Goal: Check status: Check status

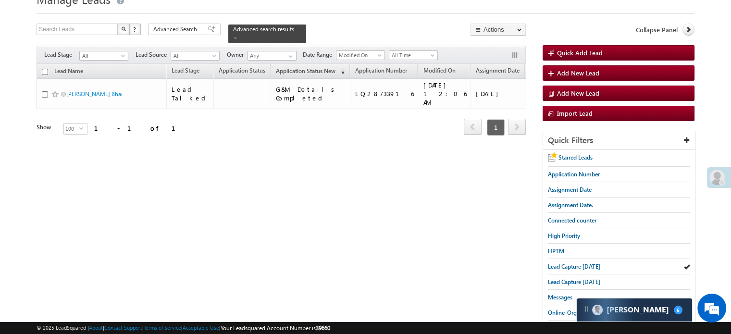
scroll to position [96, 0]
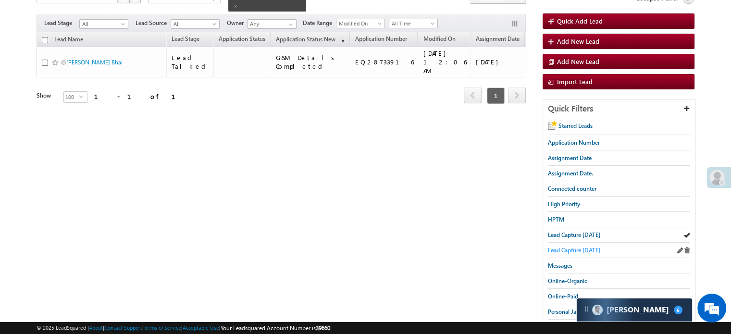
click at [563, 247] on span "Lead Capture [DATE]" at bounding box center [574, 250] width 52 height 7
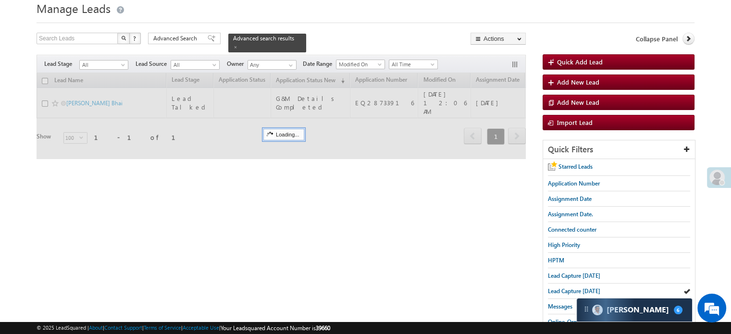
scroll to position [0, 0]
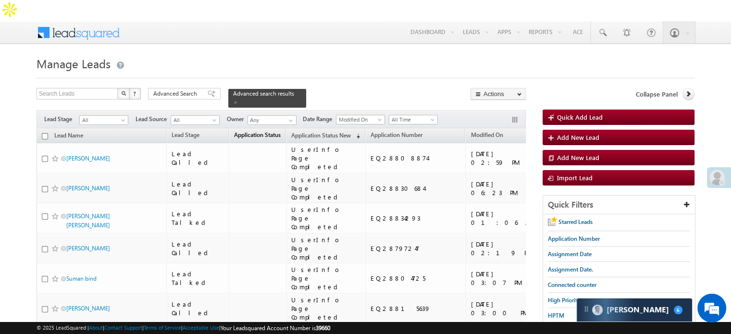
click at [247, 131] on span "Application Status" at bounding box center [257, 134] width 47 height 7
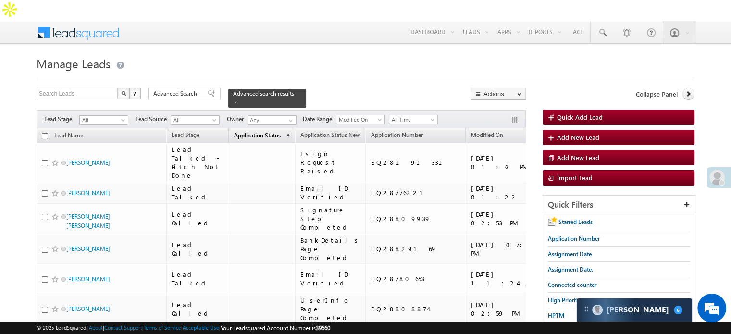
click at [247, 132] on span "Application Status" at bounding box center [257, 135] width 47 height 7
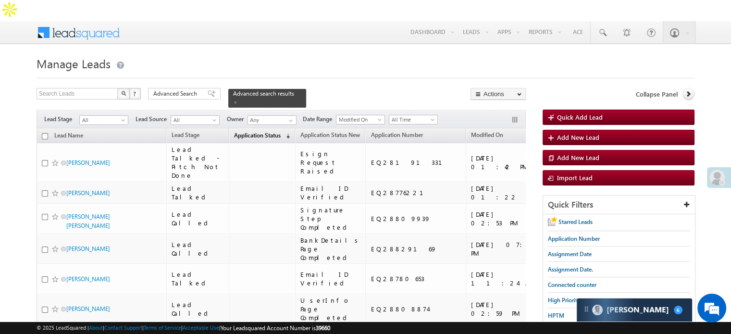
click at [247, 132] on span "Application Status" at bounding box center [257, 135] width 47 height 7
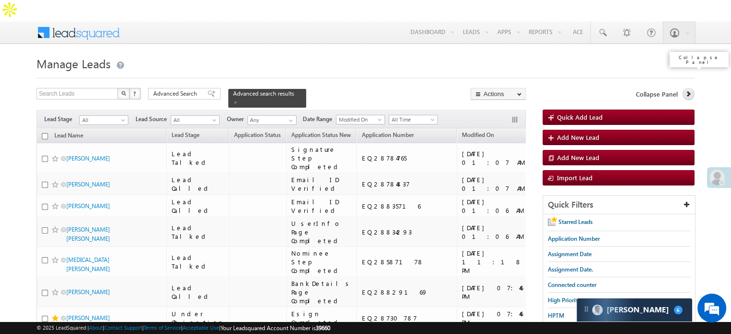
click at [685, 90] on icon at bounding box center [688, 93] width 7 height 7
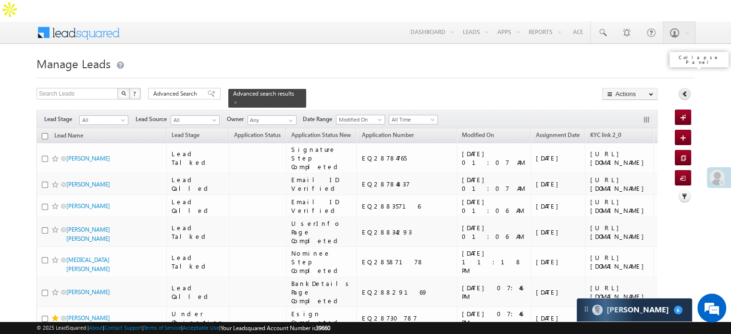
click at [685, 90] on icon at bounding box center [684, 93] width 7 height 7
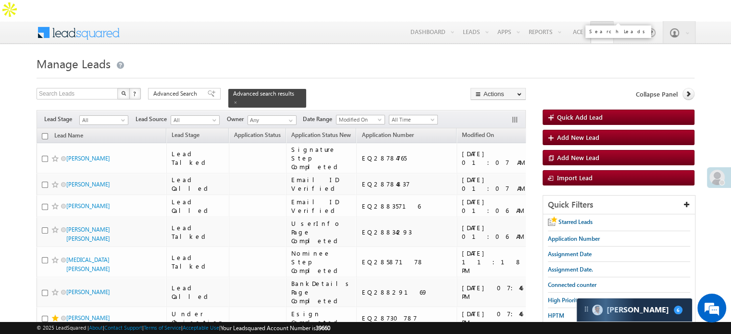
click at [602, 28] on span at bounding box center [602, 33] width 10 height 10
paste input "EQ28587178"
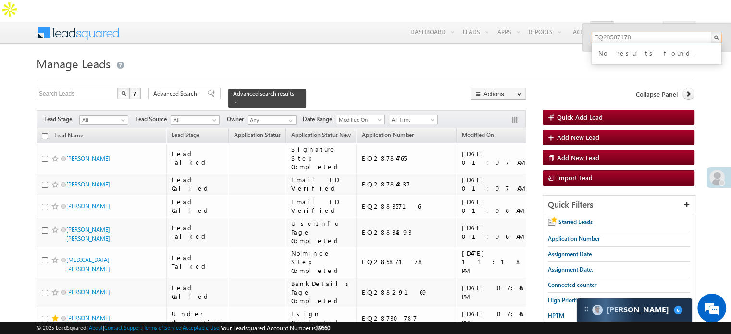
type input "EQ28587178"
click at [442, 53] on h1 "Manage Leads" at bounding box center [366, 62] width 658 height 19
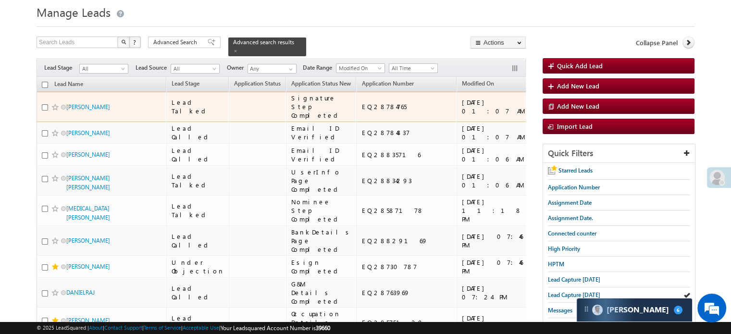
scroll to position [144, 0]
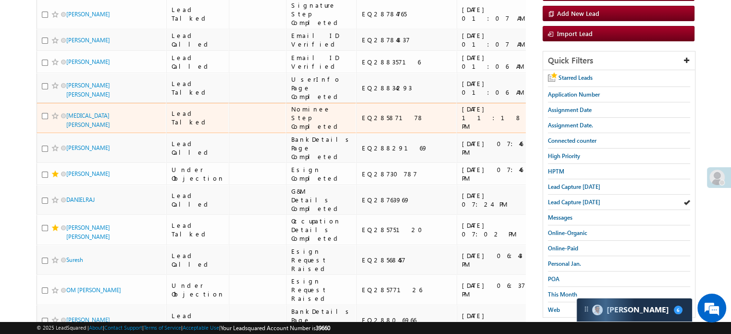
click at [361, 122] on div "EQ28587178" at bounding box center [406, 117] width 91 height 9
copy div "EQ28587178"
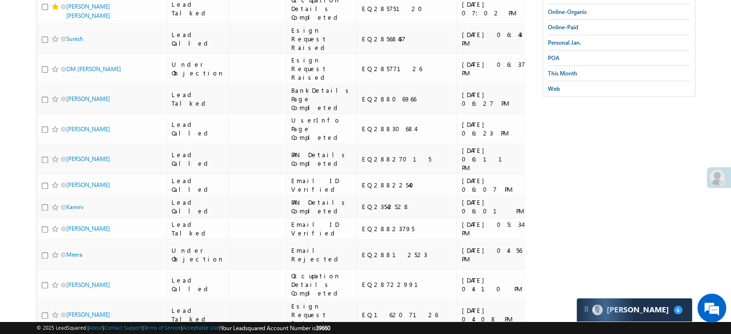
scroll to position [384, 0]
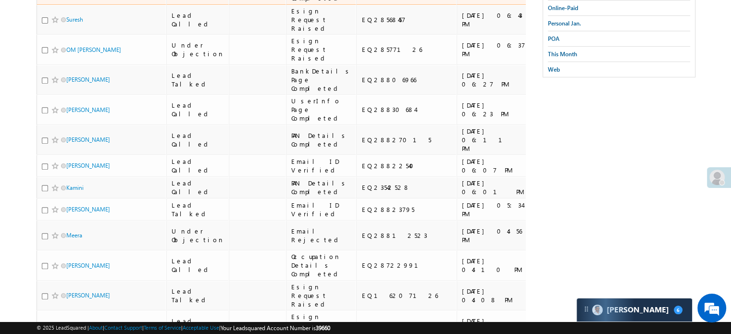
copy div "EQ28575120"
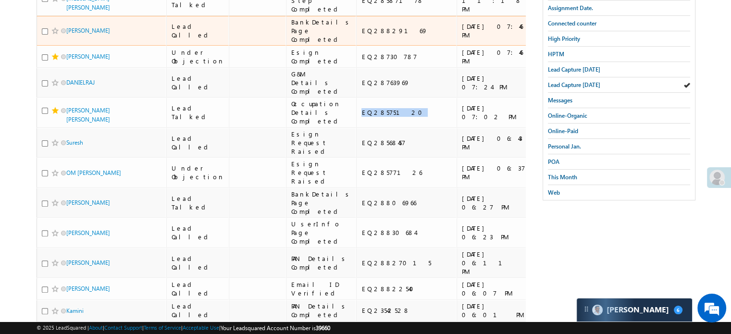
scroll to position [240, 0]
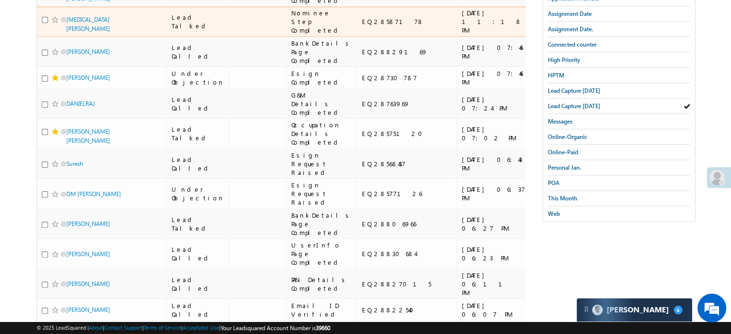
click at [365, 26] on div "EQ28587178" at bounding box center [406, 21] width 91 height 9
copy div "EQ28587178"
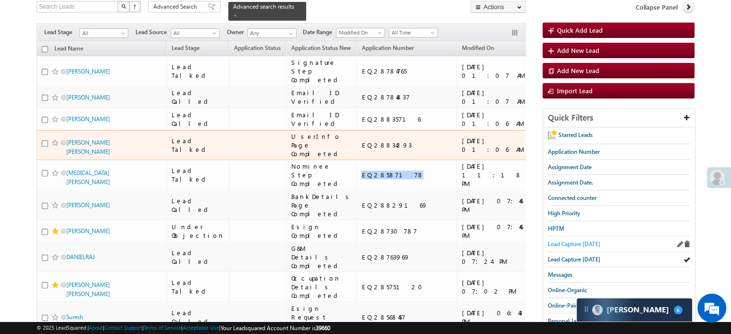
scroll to position [96, 0]
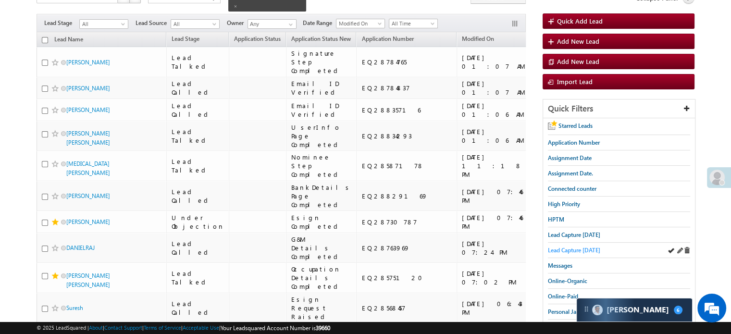
click at [563, 247] on span "Lead Capture [DATE]" at bounding box center [574, 250] width 52 height 7
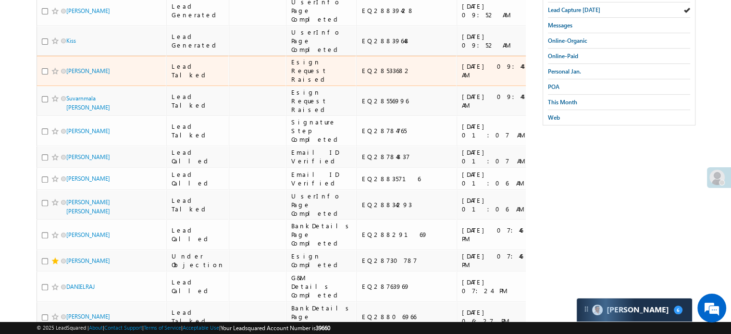
scroll to position [144, 0]
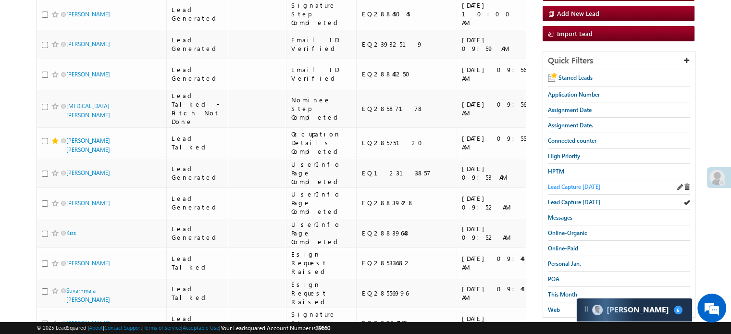
click at [582, 183] on span "Lead Capture [DATE]" at bounding box center [574, 186] width 52 height 7
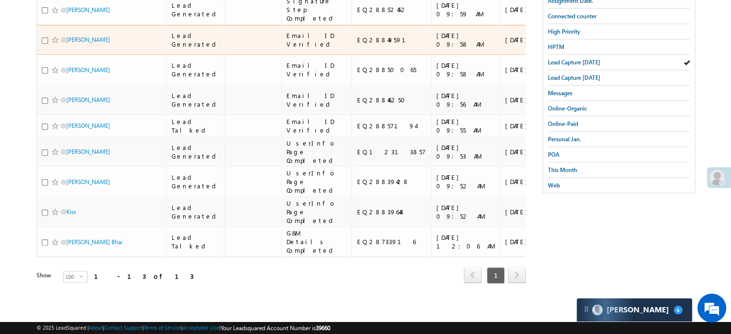
scroll to position [62, 0]
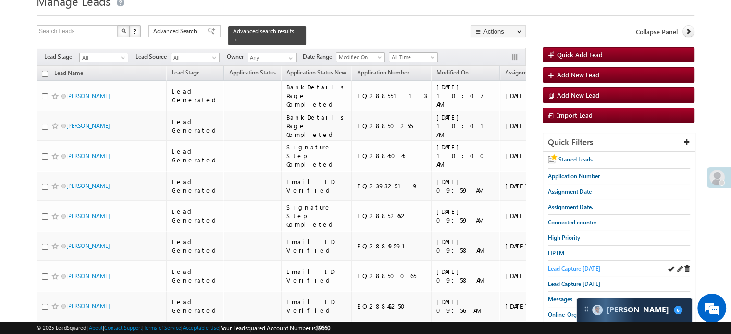
click at [570, 265] on span "Lead Capture [DATE]" at bounding box center [574, 268] width 52 height 7
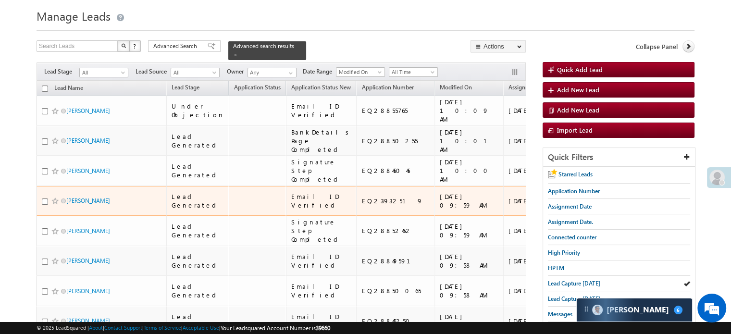
scroll to position [48, 0]
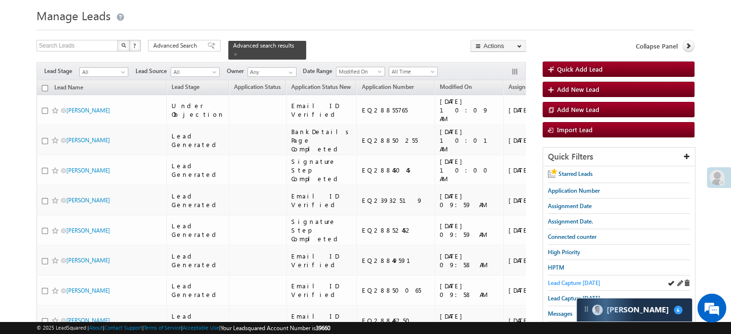
click at [569, 279] on span "Lead Capture [DATE]" at bounding box center [574, 282] width 52 height 7
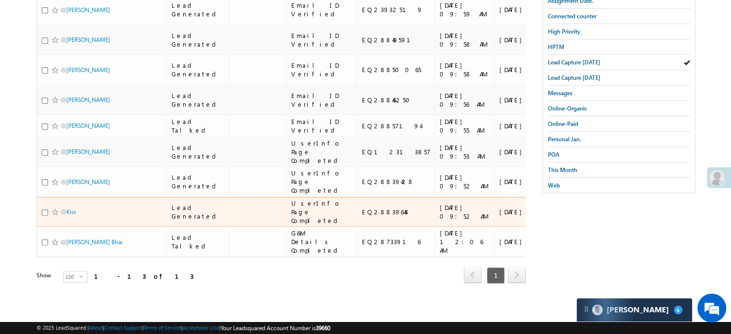
scroll to position [591, 0]
